Goal: Task Accomplishment & Management: Use online tool/utility

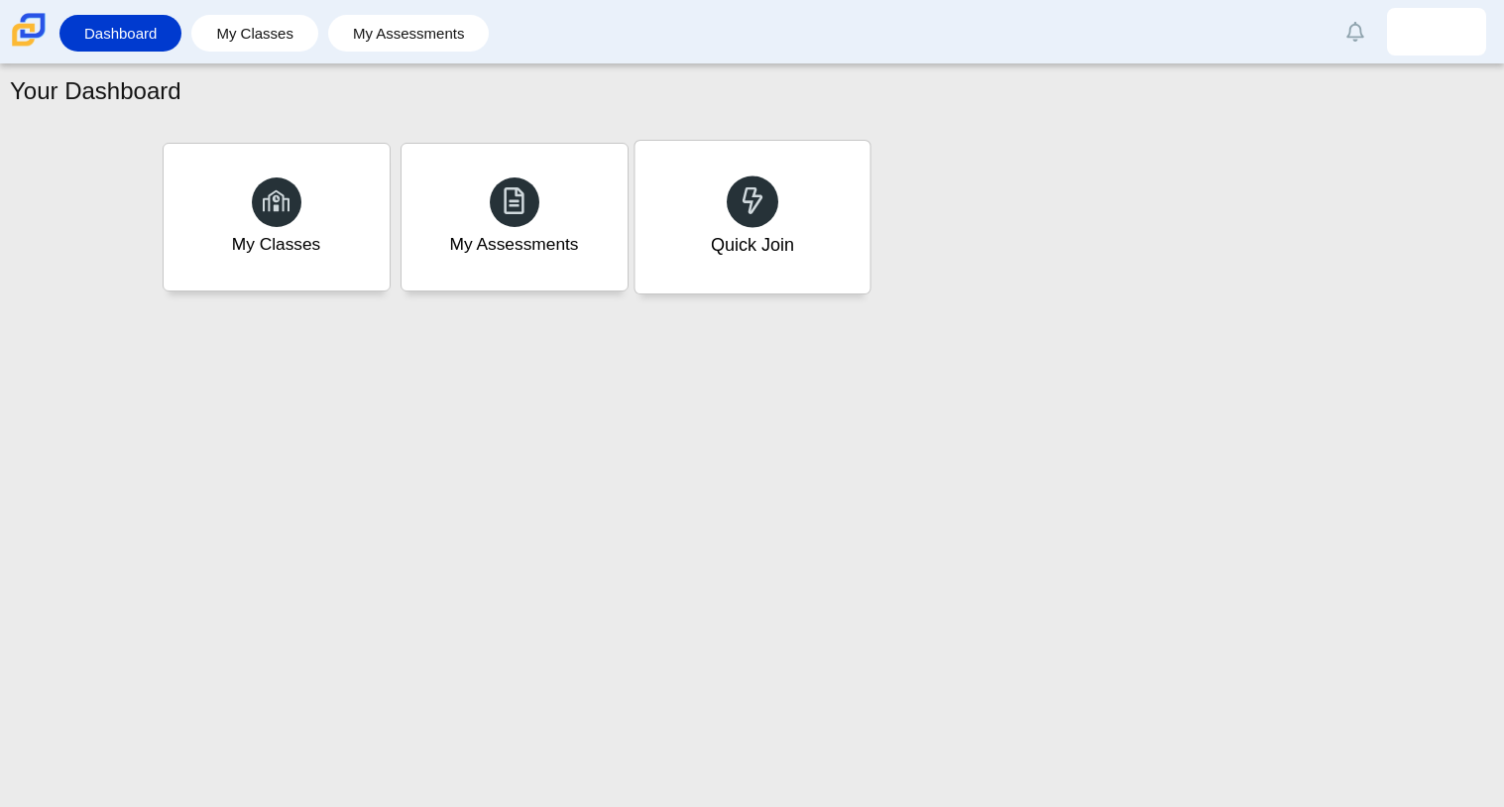
click at [753, 225] on div at bounding box center [753, 201] width 52 height 52
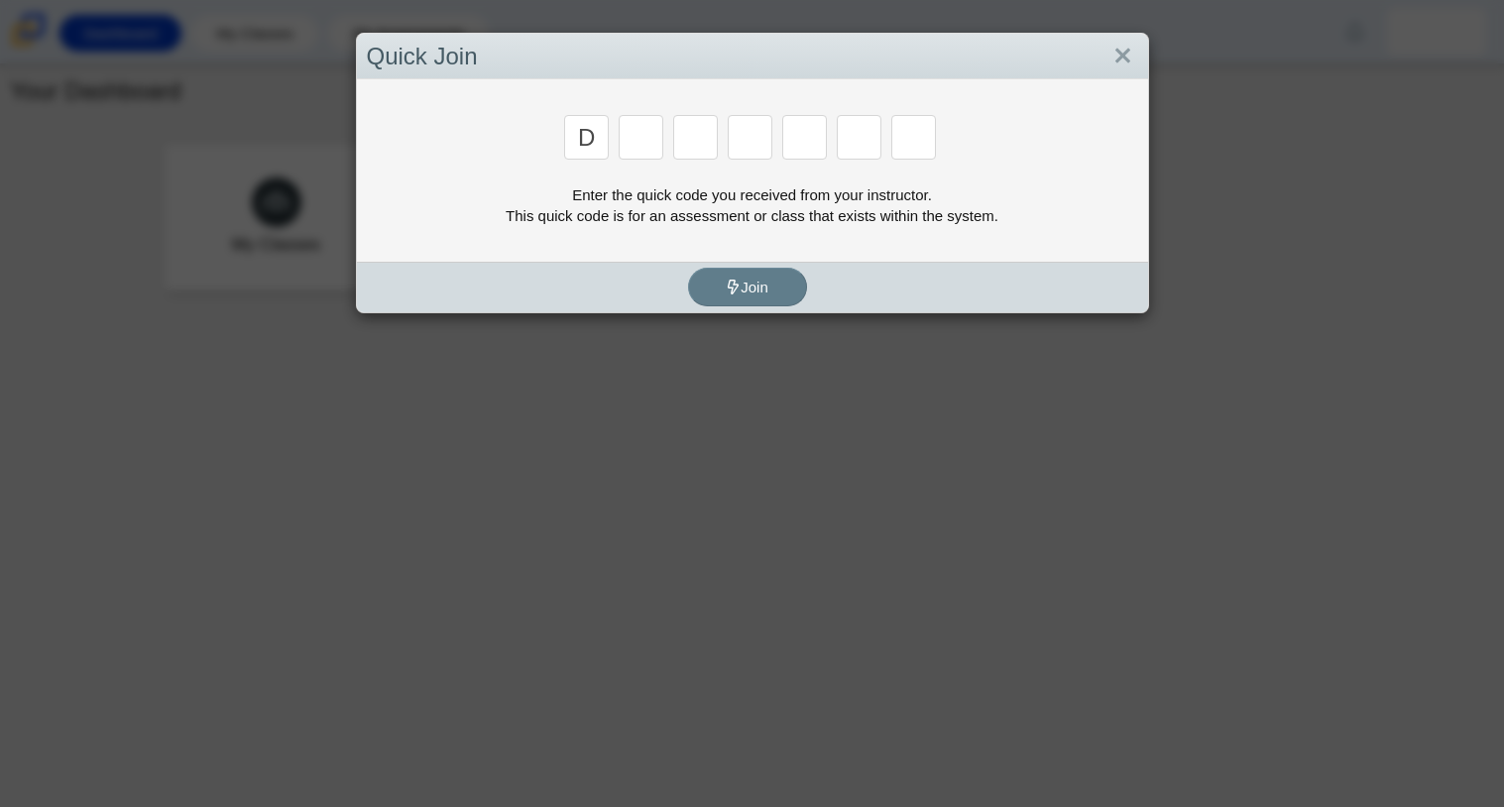
type input "d"
type input "a"
type input "w"
type input "n"
type input "a"
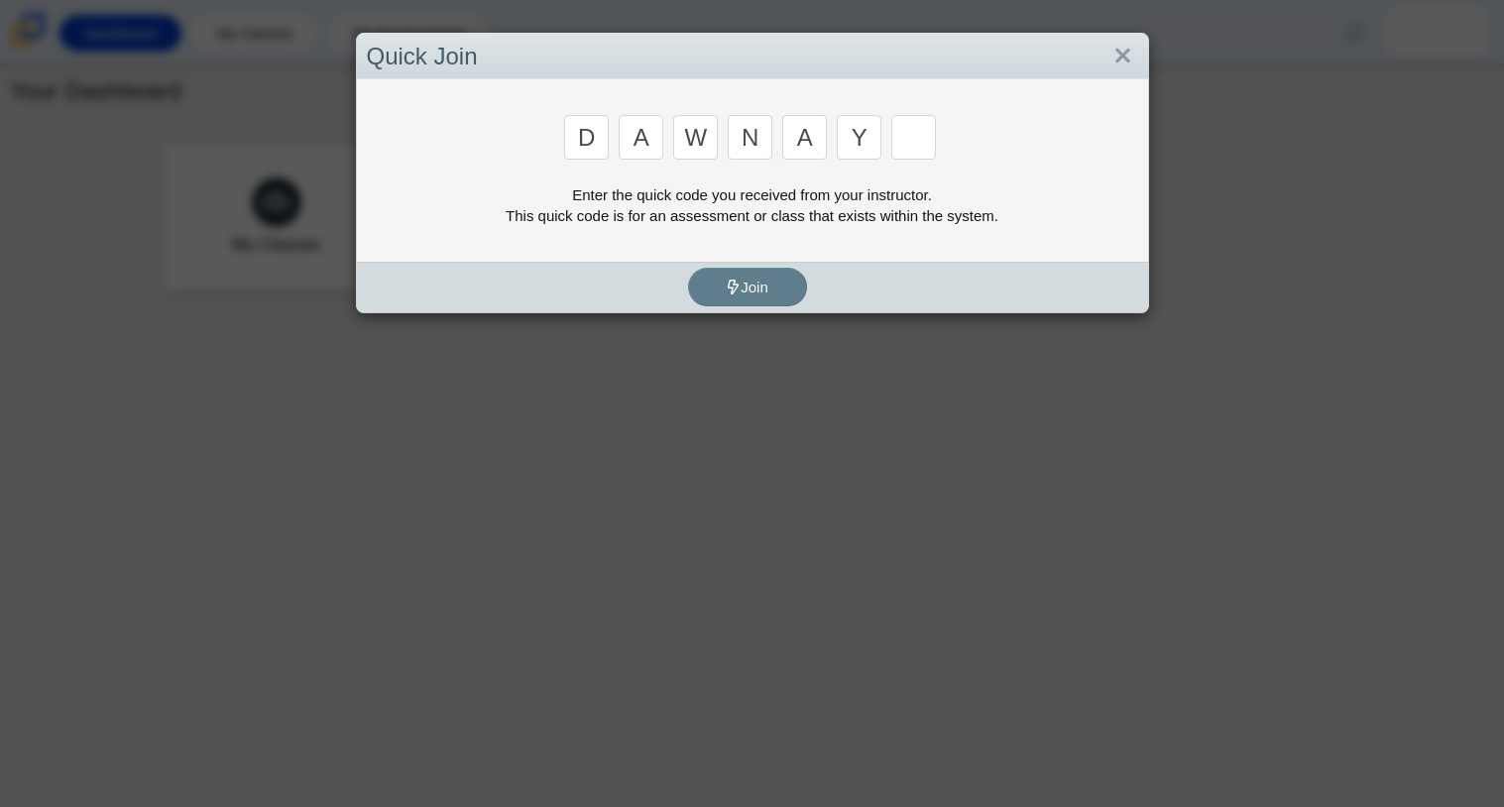
type input "y"
type input "3"
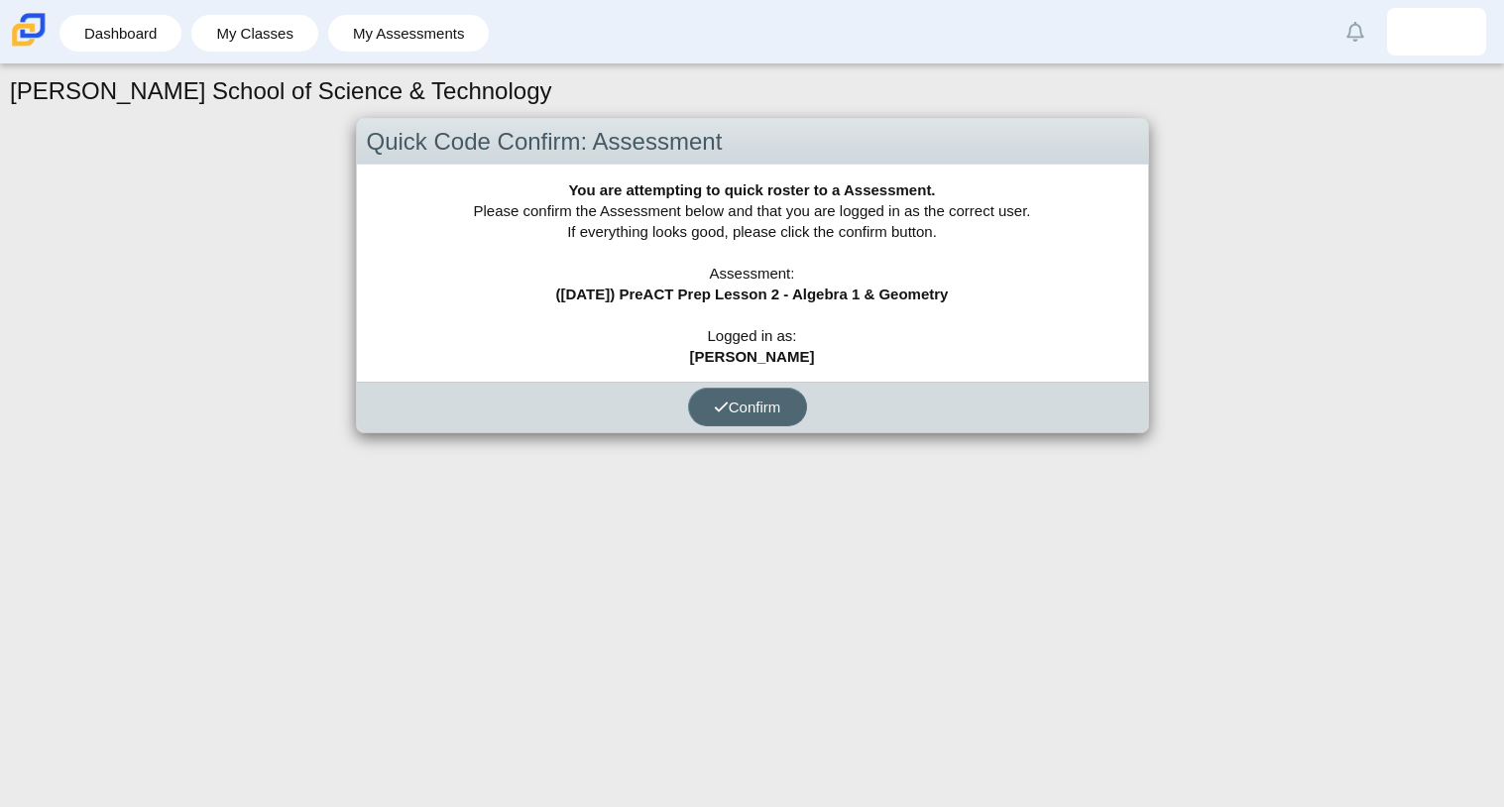
click at [801, 402] on button "Confirm" at bounding box center [747, 407] width 119 height 39
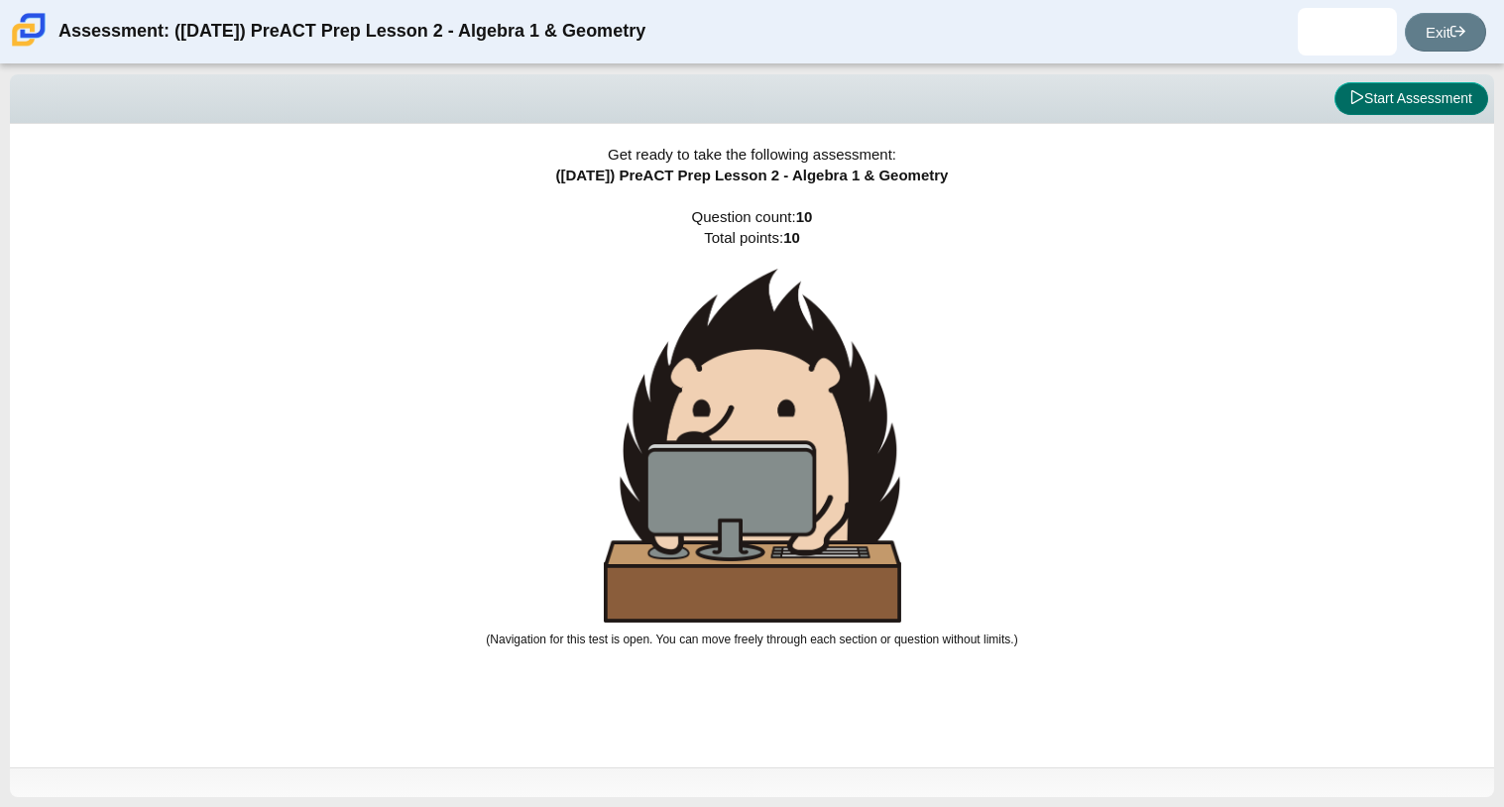
click at [1428, 106] on button "Start Assessment" at bounding box center [1411, 99] width 154 height 34
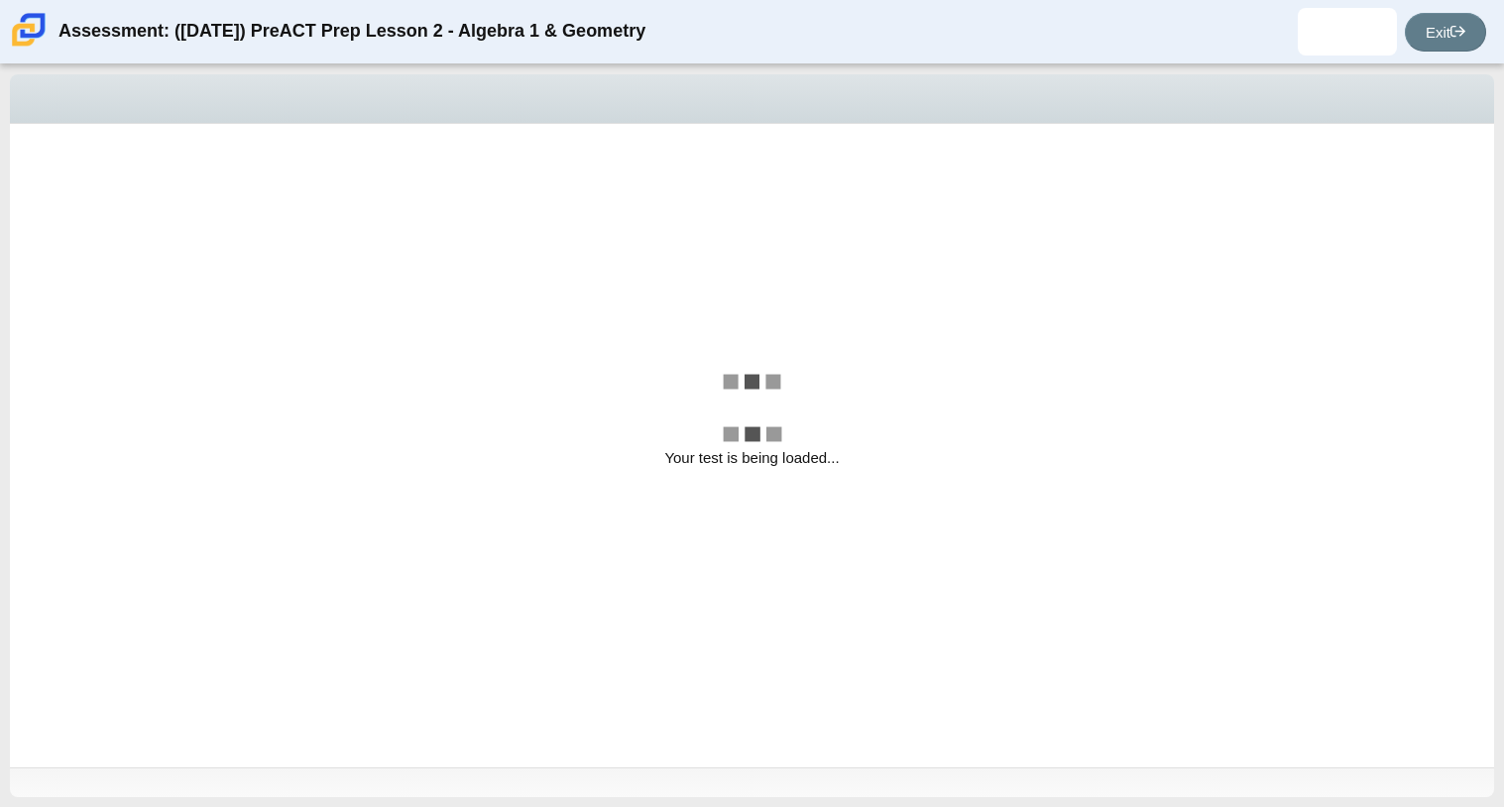
select select "489dcffd-4e6a-49cf-a9d6-ad1d4a911a4e"
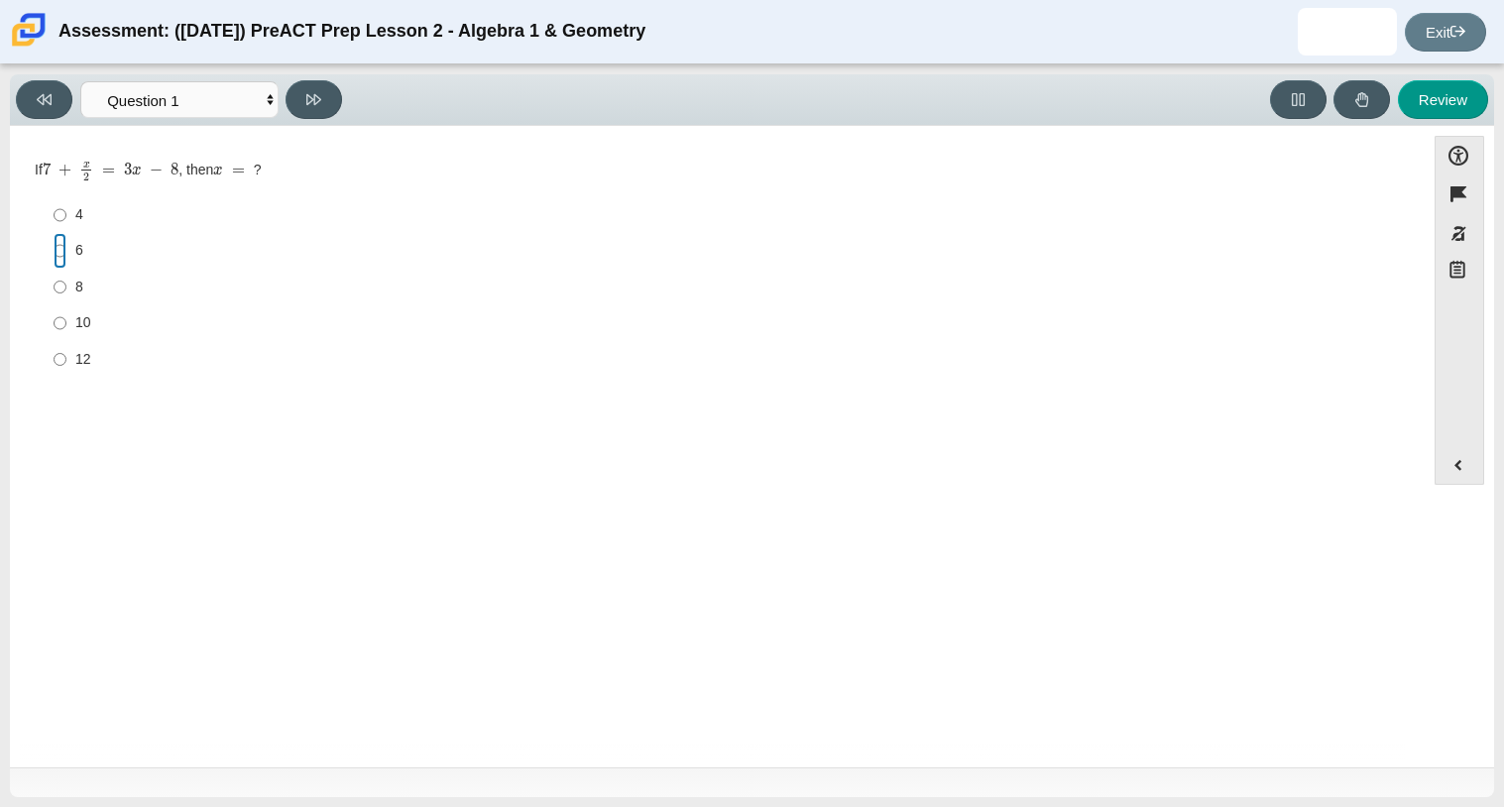
click at [64, 243] on input "6 6" at bounding box center [60, 251] width 13 height 36
radio input "true"
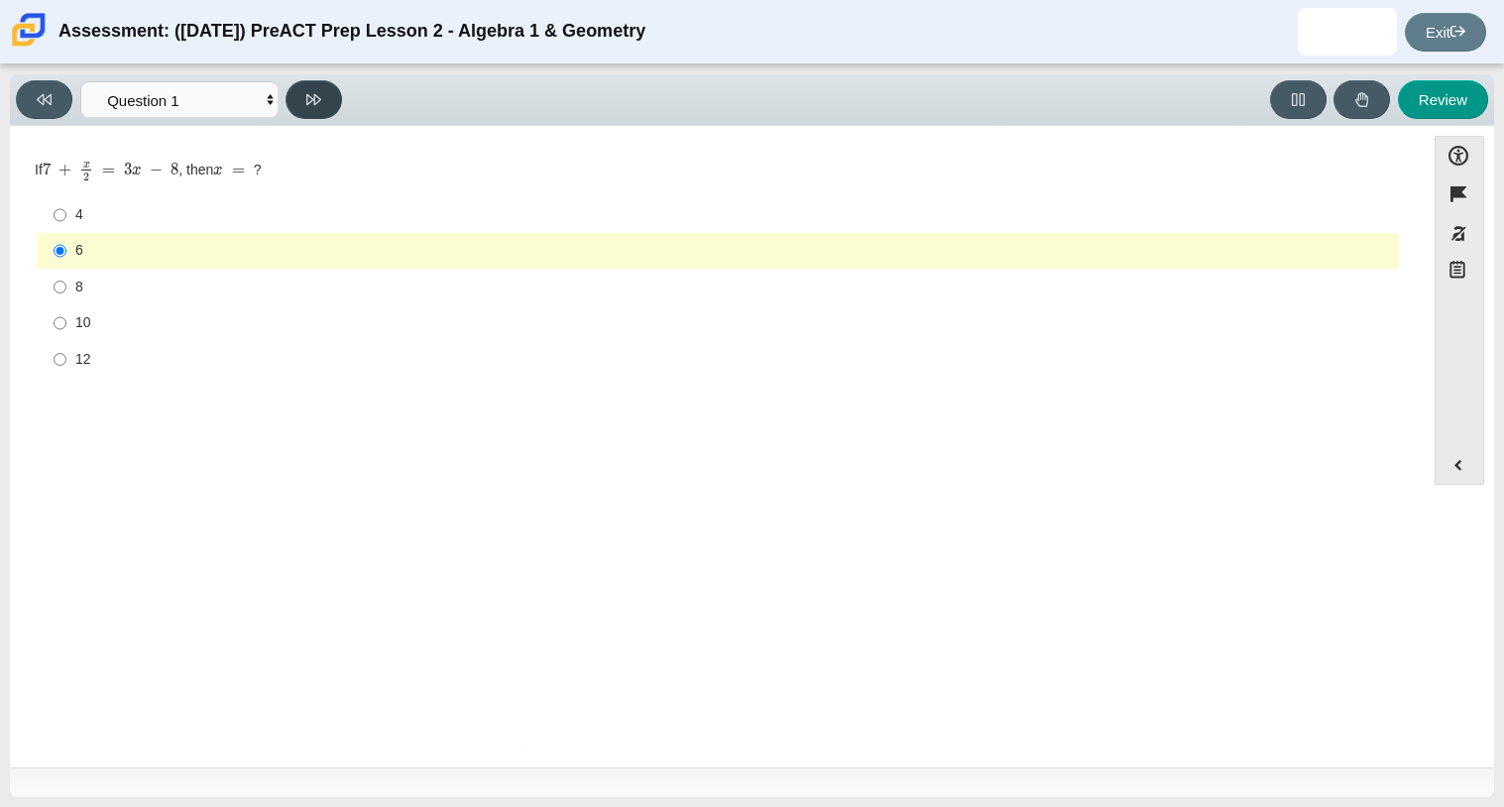
click at [305, 115] on button at bounding box center [313, 99] width 56 height 39
select select "210571de-36a6-4d8e-a361-ceff8ef801dc"
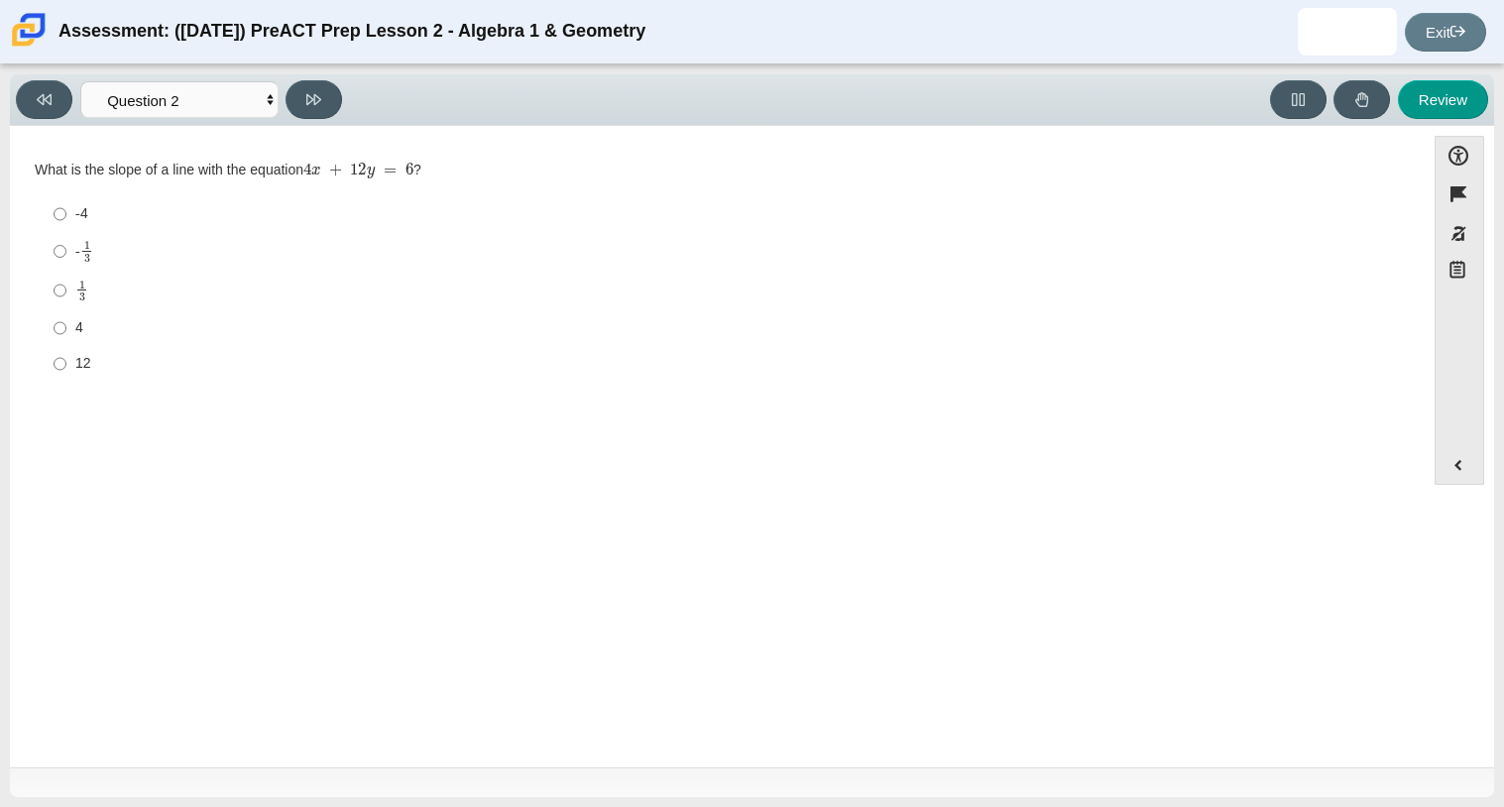
click at [50, 254] on label "- 1 3 -1 third" at bounding box center [719, 251] width 1358 height 39
click at [54, 254] on input "- 1 3 -1 third" at bounding box center [60, 251] width 13 height 39
radio input "true"
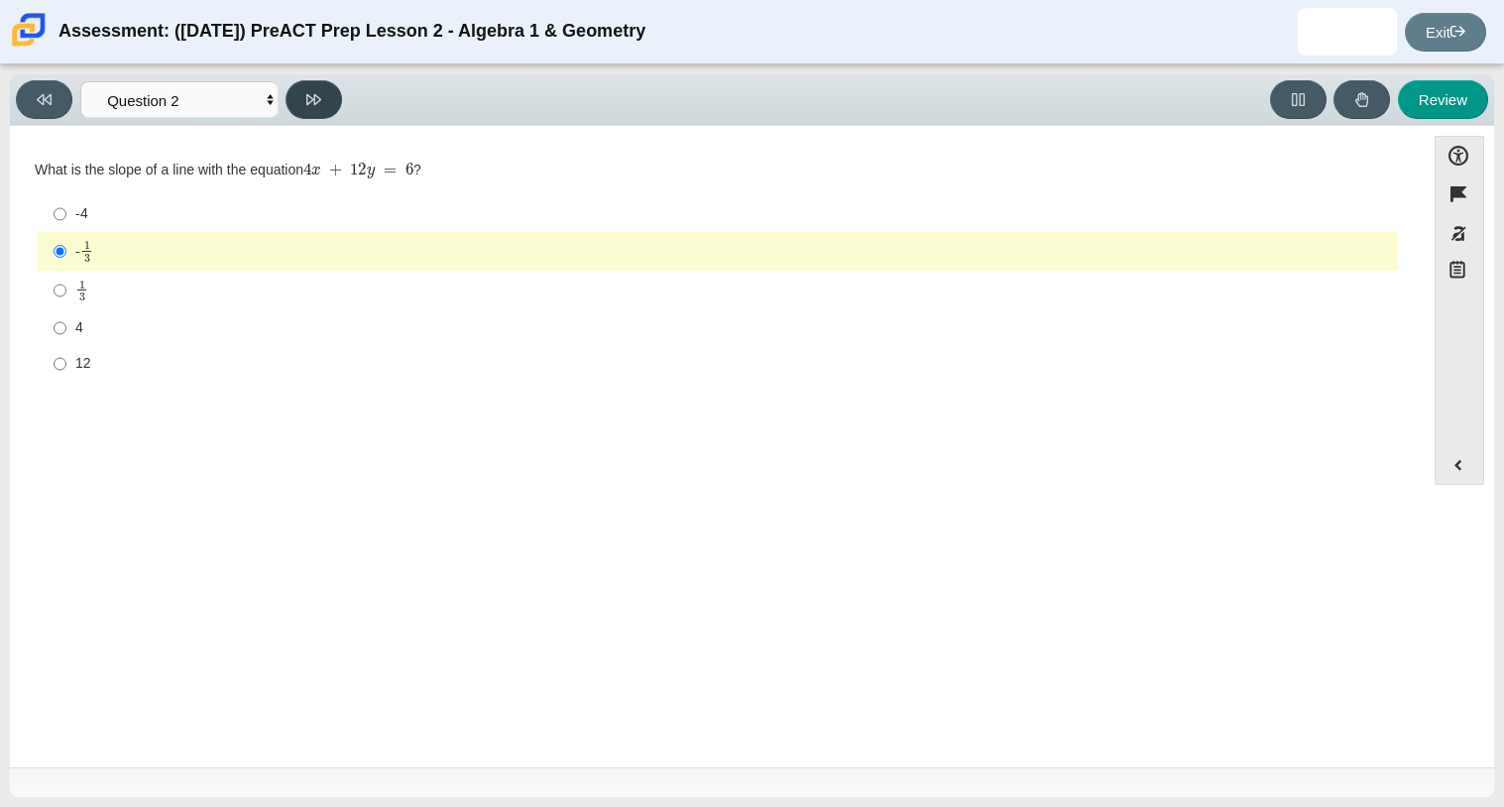
click at [317, 106] on icon at bounding box center [313, 99] width 15 height 15
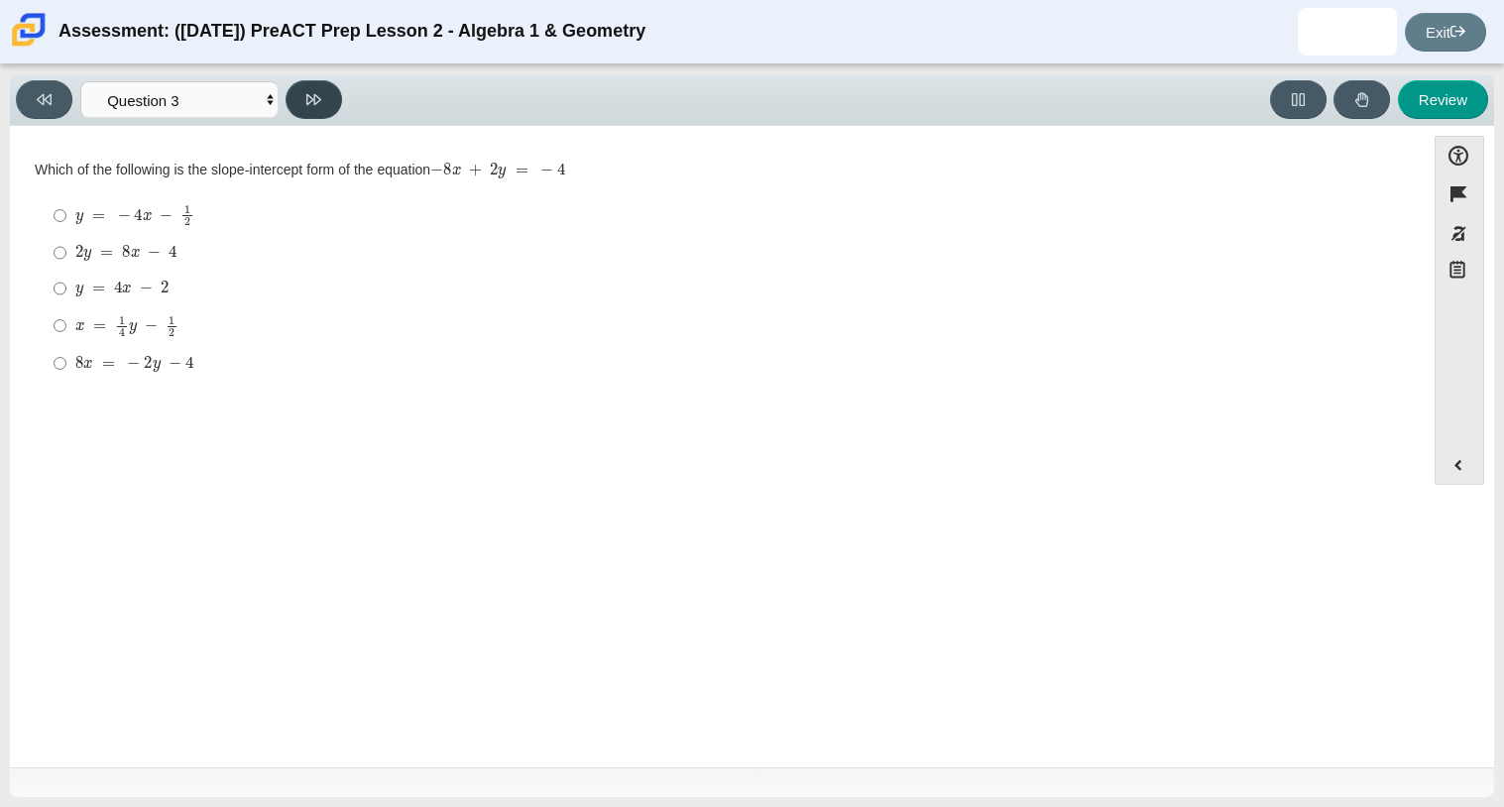
click at [317, 106] on icon at bounding box center [313, 99] width 15 height 15
click at [327, 100] on button at bounding box center [313, 99] width 56 height 39
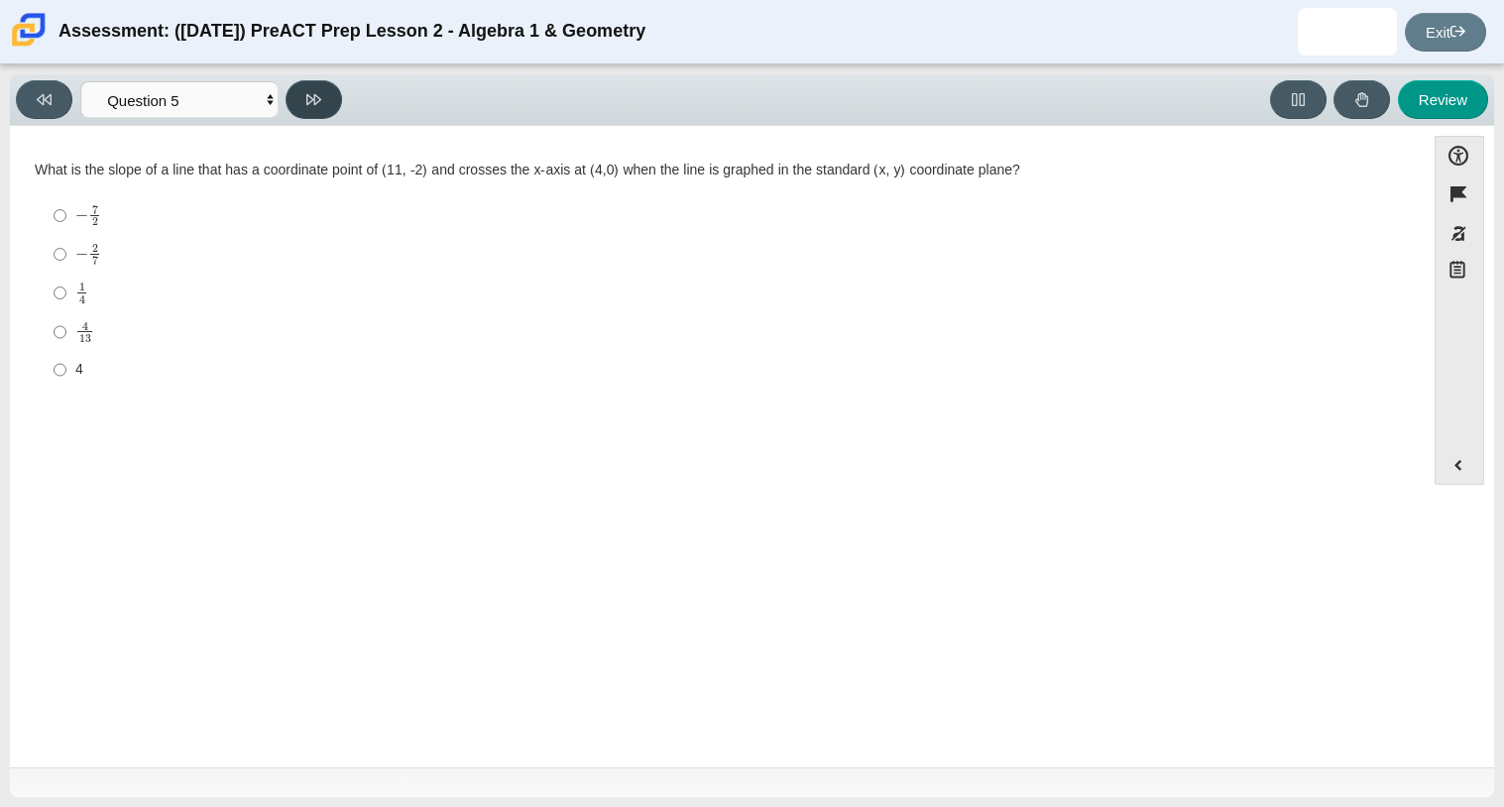
click at [327, 100] on button at bounding box center [313, 99] width 56 height 39
select select "89427bb7-e313-4f00-988f-8b8255897029"
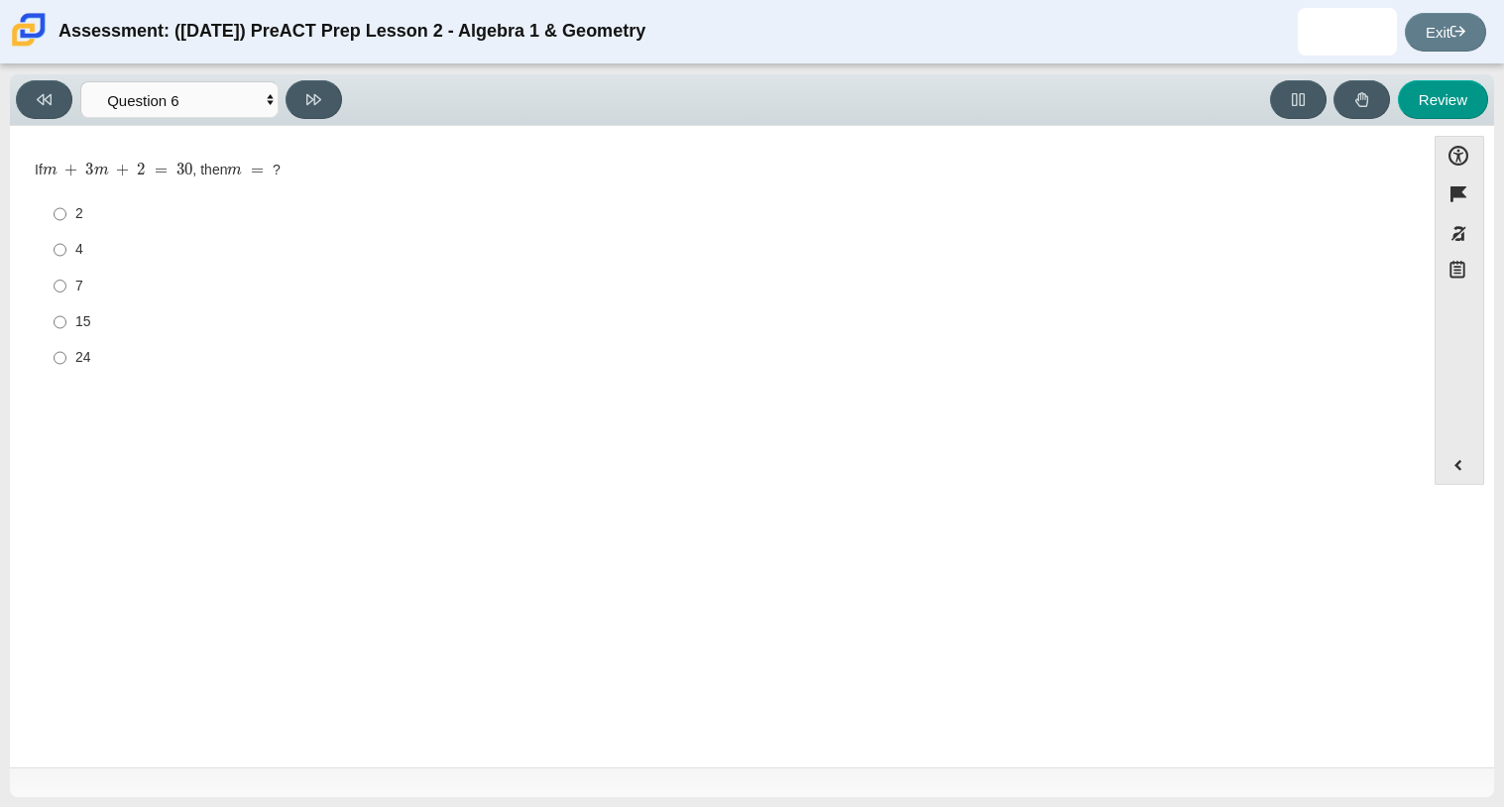
click at [66, 276] on label "7 7" at bounding box center [719, 286] width 1358 height 36
click at [66, 276] on input "7 7" at bounding box center [60, 286] width 13 height 36
radio input "true"
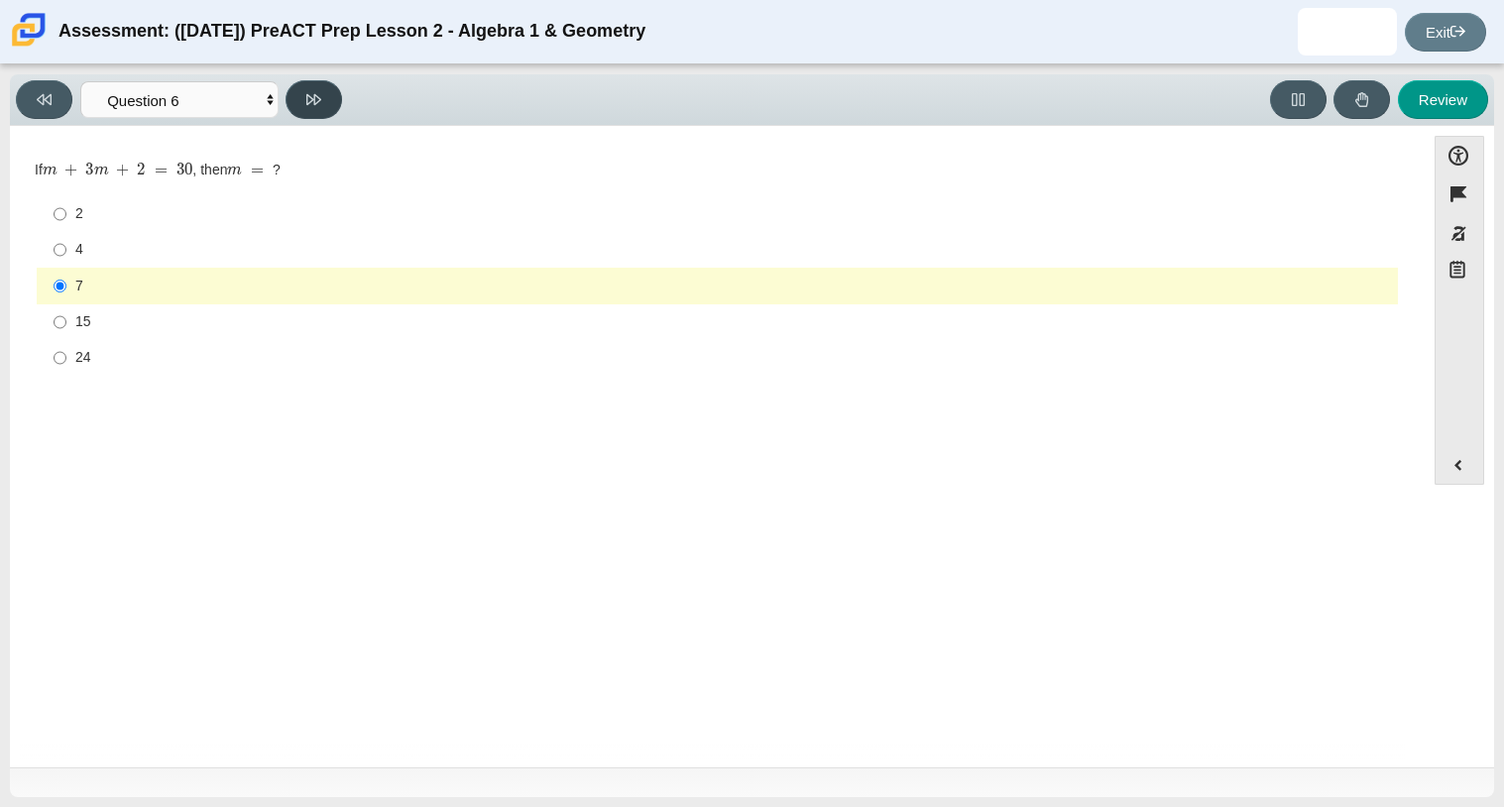
click at [304, 112] on button at bounding box center [313, 99] width 56 height 39
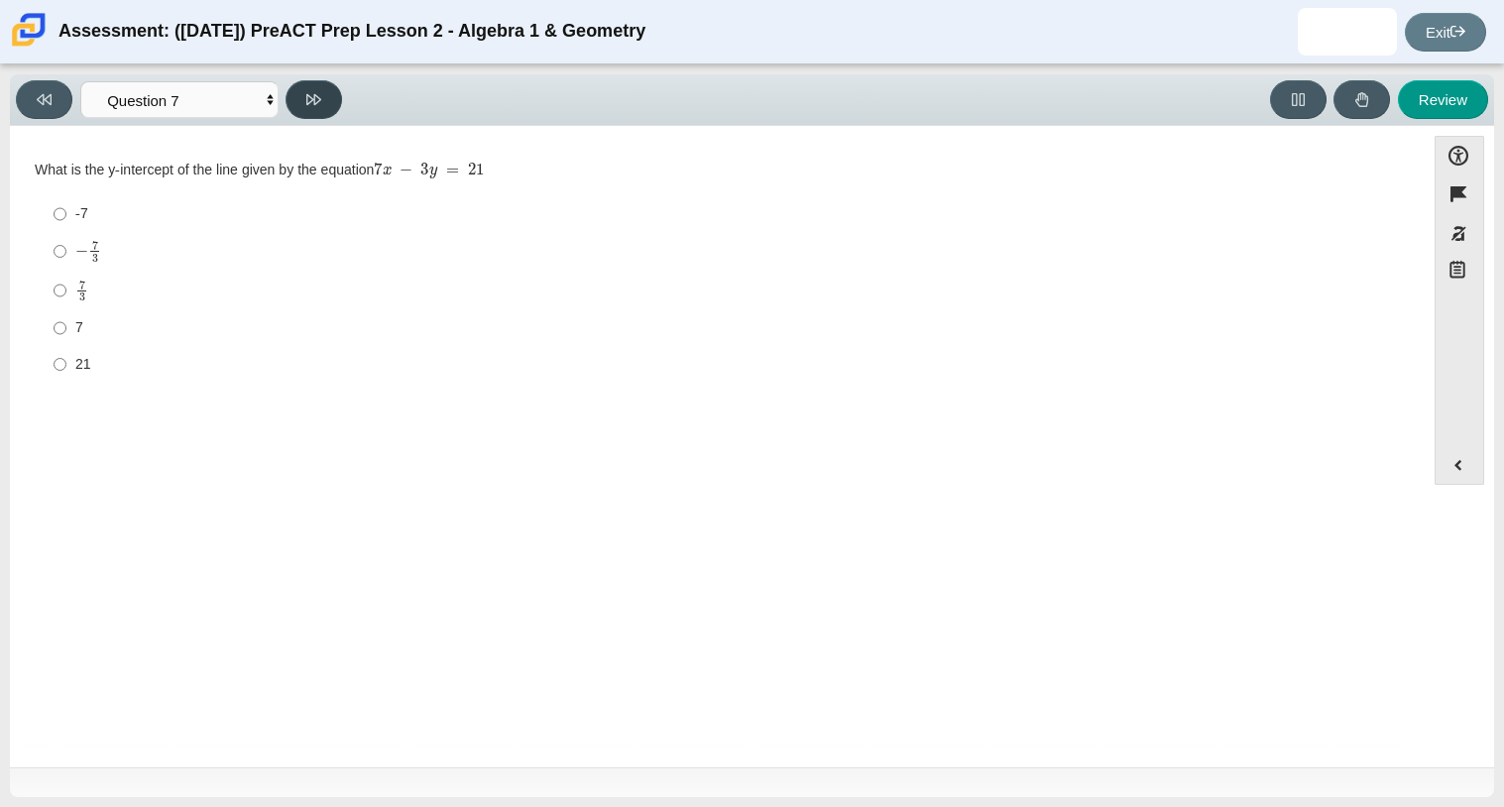
click at [304, 112] on button at bounding box center [313, 99] width 56 height 39
click at [214, 111] on select "Questions Question 1 Question 2 Question 3 Question 4 Question 5 Question 6 Que…" at bounding box center [179, 99] width 198 height 37
click at [80, 81] on select "Questions Question 1 Question 2 Question 3 Question 4 Question 5 Question 6 Que…" at bounding box center [179, 99] width 198 height 37
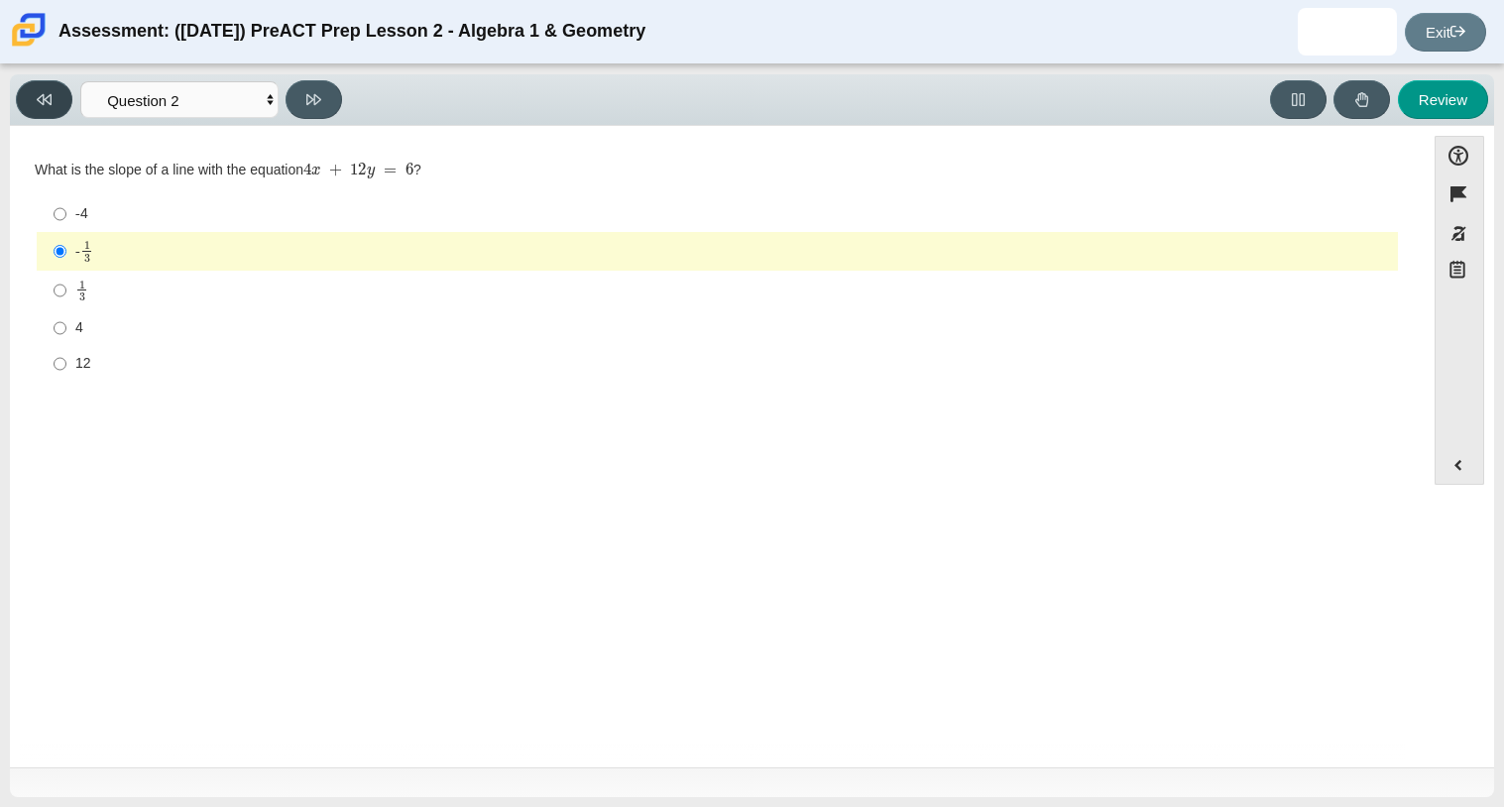
click at [40, 109] on button at bounding box center [44, 99] width 56 height 39
click at [319, 75] on div "Viewing Question 1 of 10 in Pacing Mode Questions Question 1 Question 2 Questio…" at bounding box center [752, 100] width 1484 height 52
click at [319, 76] on div "Viewing Question 1 of 10 in Pacing Mode Questions Question 1 Question 2 Questio…" at bounding box center [752, 100] width 1484 height 52
click at [325, 90] on button at bounding box center [313, 99] width 56 height 39
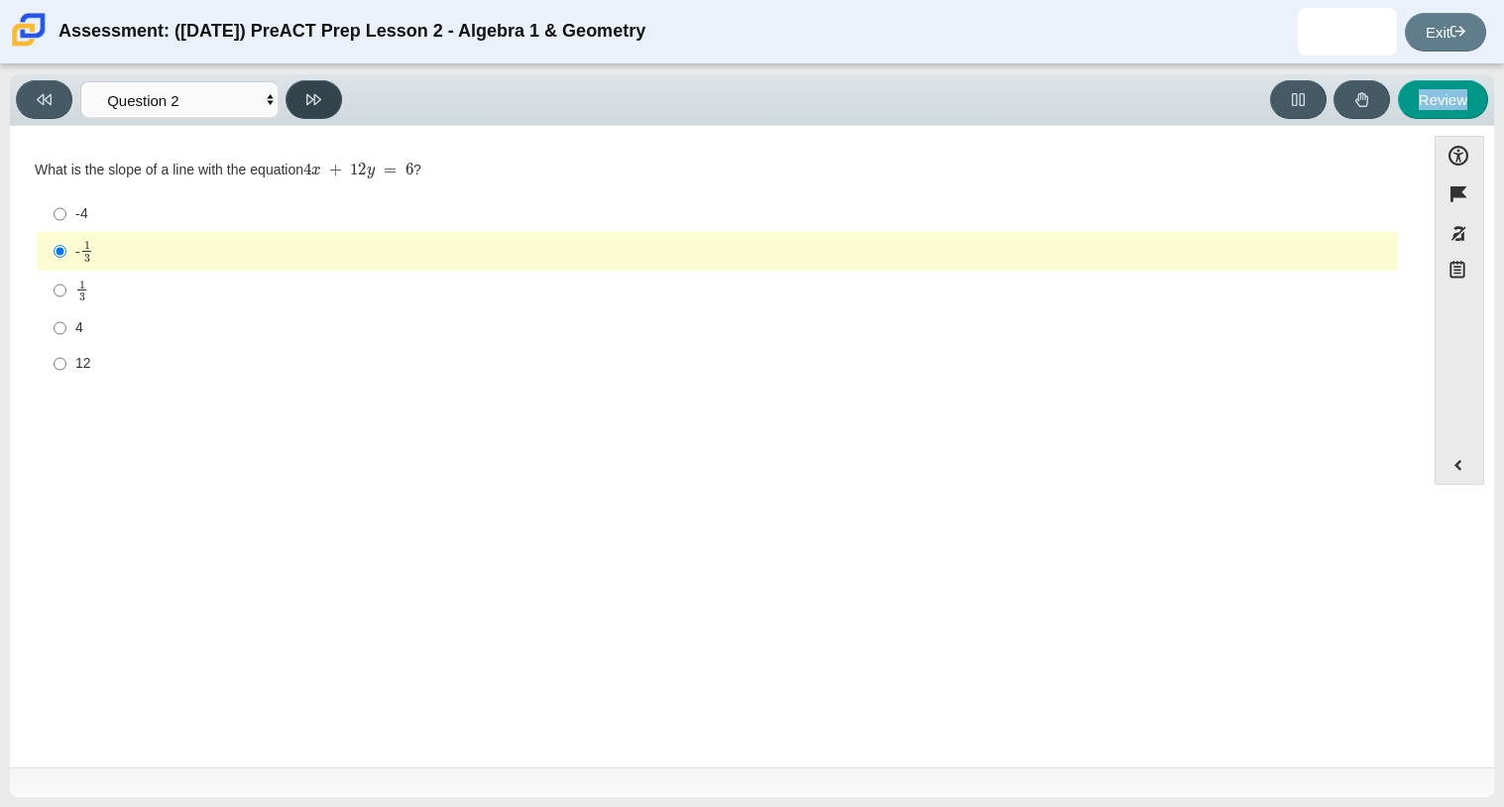
click at [332, 92] on button at bounding box center [313, 99] width 56 height 39
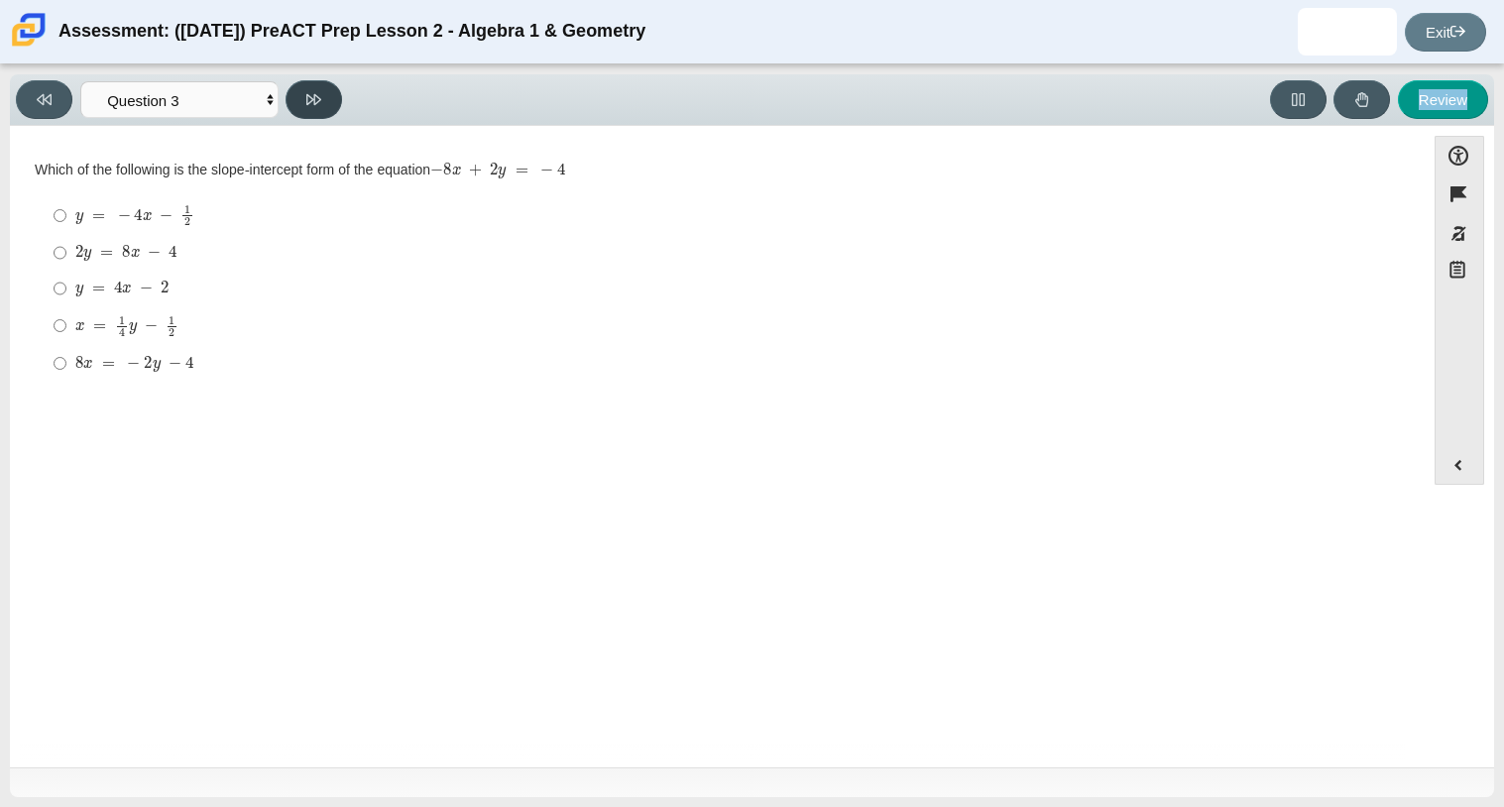
click at [332, 92] on button at bounding box center [313, 99] width 56 height 39
click at [221, 101] on select "Questions Question 1 Question 2 Question 3 Question 4 Question 5 Question 6 Que…" at bounding box center [179, 99] width 198 height 37
select select "489dcffd-4e6a-49cf-a9d6-ad1d4a911a4e"
click at [80, 81] on select "Questions Question 1 Question 2 Question 3 Question 4 Question 5 Question 6 Que…" at bounding box center [179, 99] width 198 height 37
